Goal: Contribute content: Contribute content

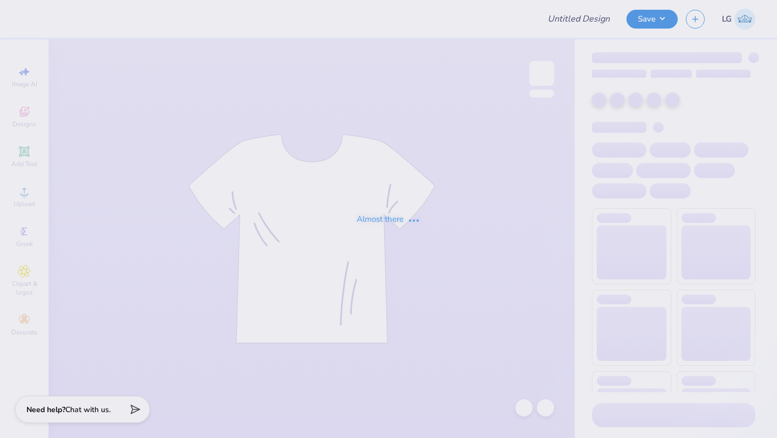
type input "DKA POCKET T-SHIRT"
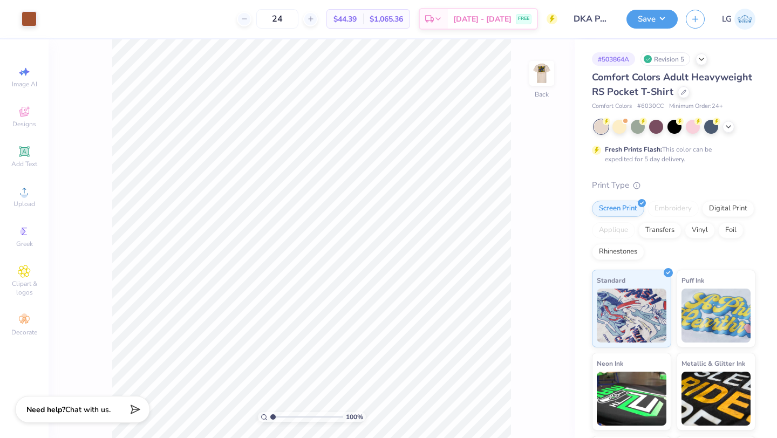
click at [561, 66] on div "100 % Back" at bounding box center [312, 238] width 526 height 399
click at [537, 68] on img at bounding box center [541, 73] width 43 height 43
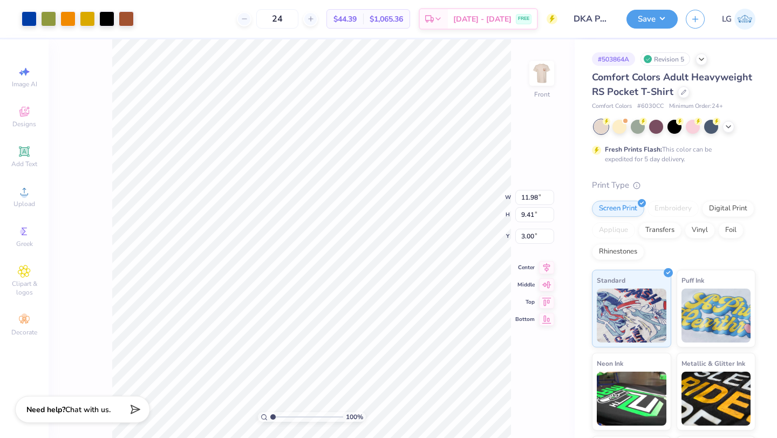
type input "3.41"
click at [527, 407] on icon at bounding box center [523, 408] width 9 height 10
click at [527, 407] on div "100 % Front" at bounding box center [312, 238] width 526 height 399
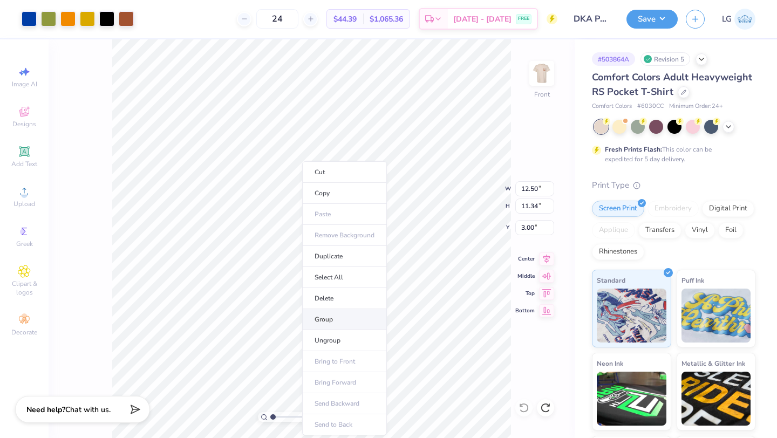
click at [336, 322] on li "Group" at bounding box center [344, 319] width 85 height 21
type input "4.50"
type input "4.68"
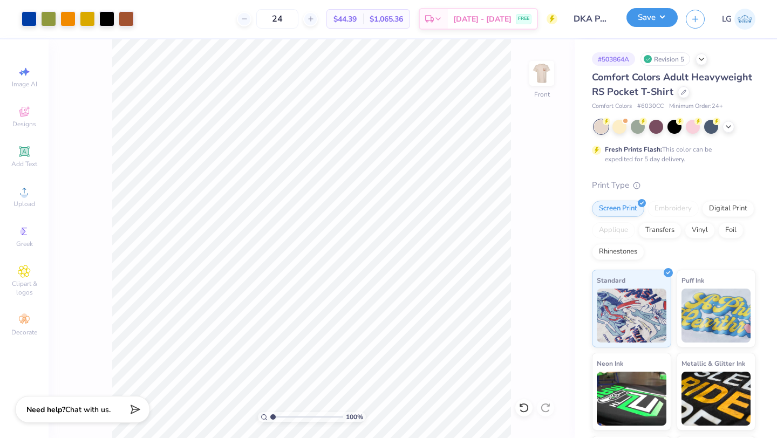
click at [642, 18] on button "Save" at bounding box center [652, 17] width 51 height 19
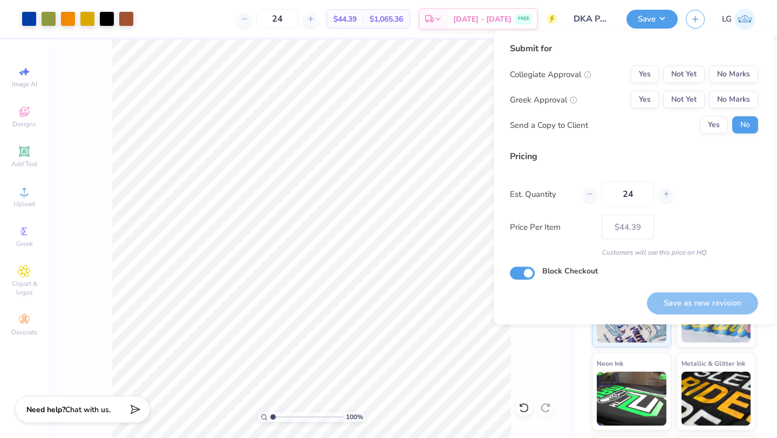
click at [732, 61] on div "Submit for Collegiate Approval Yes Not Yet No Marks Greek Approval Yes Not Yet …" at bounding box center [634, 92] width 248 height 100
click at [732, 67] on button "No Marks" at bounding box center [733, 74] width 49 height 17
click at [727, 101] on button "No Marks" at bounding box center [733, 99] width 49 height 17
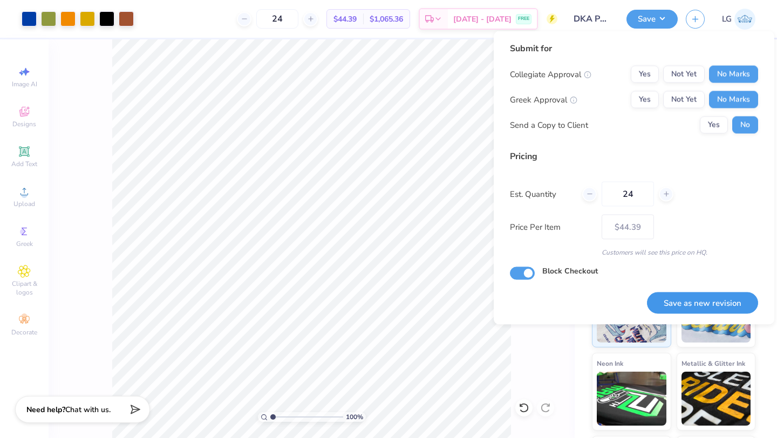
click at [681, 307] on button "Save as new revision" at bounding box center [702, 303] width 111 height 22
type input "– –"
